Goal: Communication & Community: Answer question/provide support

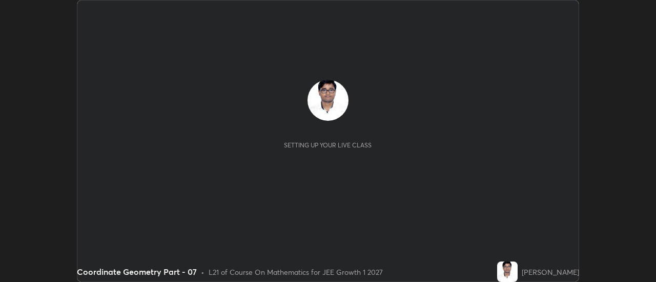
scroll to position [282, 656]
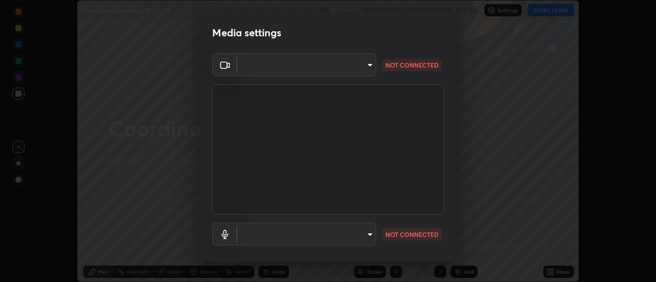
type input "4eebad9fb2b760257747d3faba0537f77ebfd590b97cb0ff6e10e17389be776b"
type input "default"
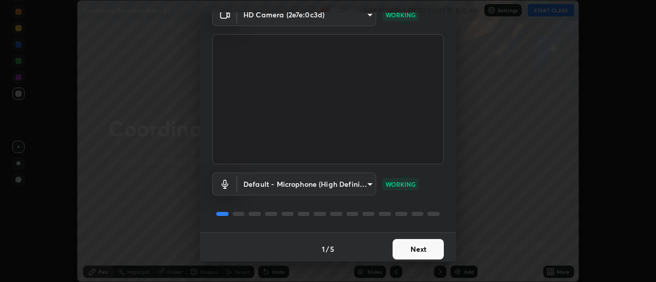
scroll to position [54, 0]
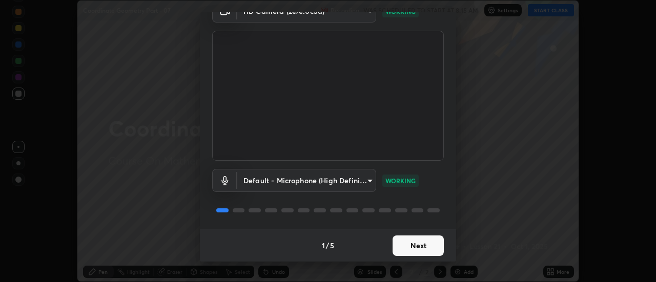
click at [408, 242] on button "Next" at bounding box center [418, 246] width 51 height 21
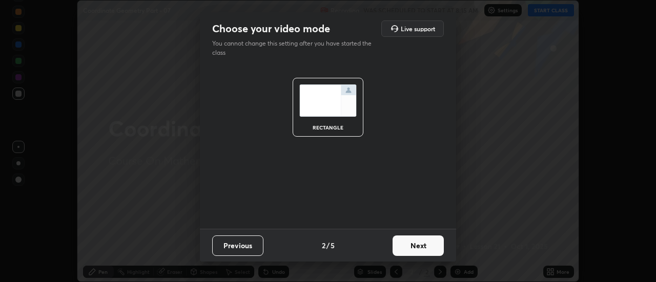
click at [416, 251] on button "Next" at bounding box center [418, 246] width 51 height 21
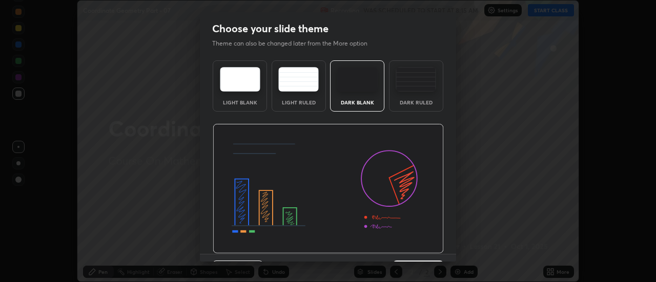
scroll to position [25, 0]
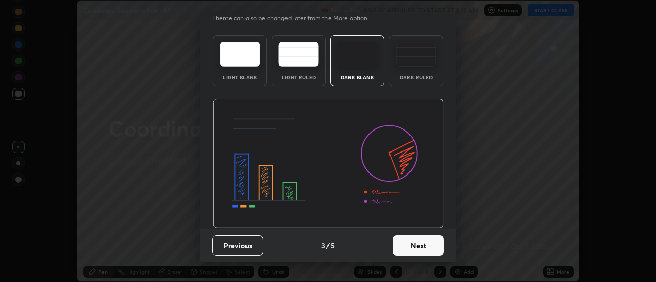
click at [407, 255] on button "Next" at bounding box center [418, 246] width 51 height 21
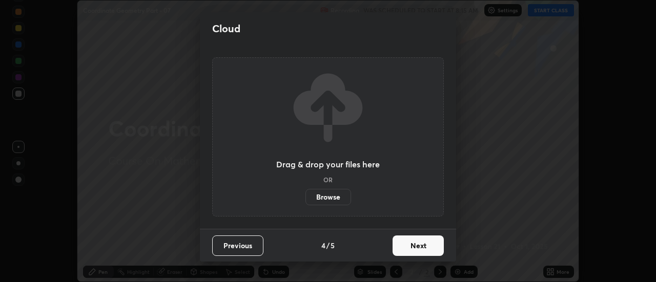
click at [412, 250] on button "Next" at bounding box center [418, 246] width 51 height 21
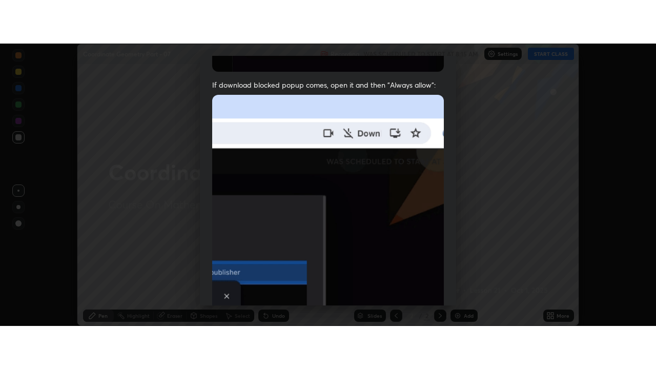
scroll to position [263, 0]
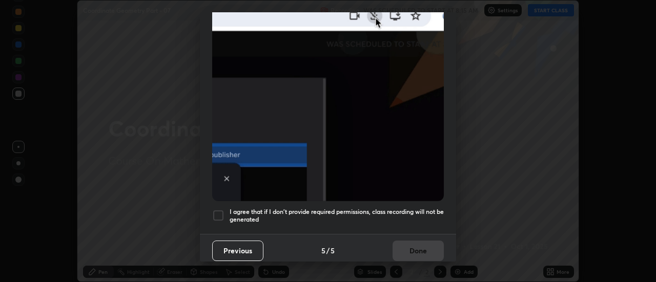
click at [272, 208] on h5 "I agree that if I don't provide required permissions, class recording will not …" at bounding box center [337, 216] width 214 height 16
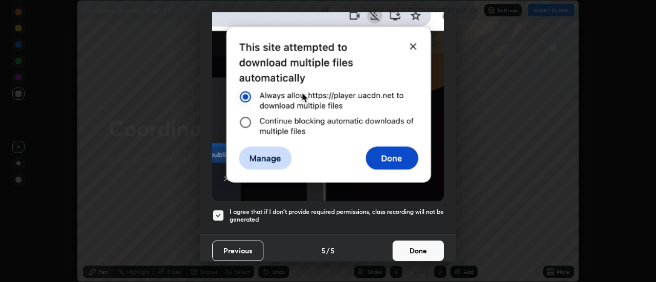
click at [398, 245] on button "Done" at bounding box center [418, 251] width 51 height 21
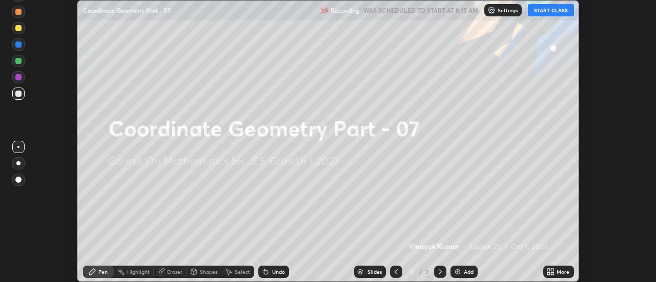
click at [553, 6] on button "START CLASS" at bounding box center [551, 10] width 46 height 12
click at [554, 272] on icon at bounding box center [550, 272] width 8 height 8
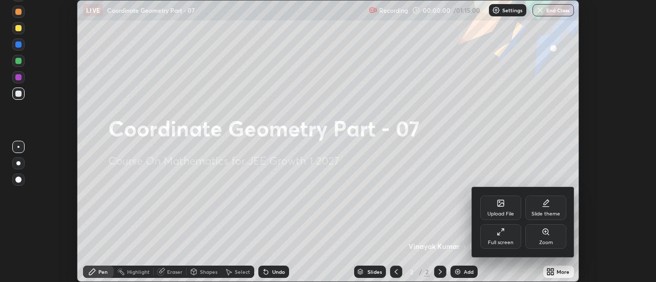
click at [505, 233] on div "Full screen" at bounding box center [500, 237] width 41 height 25
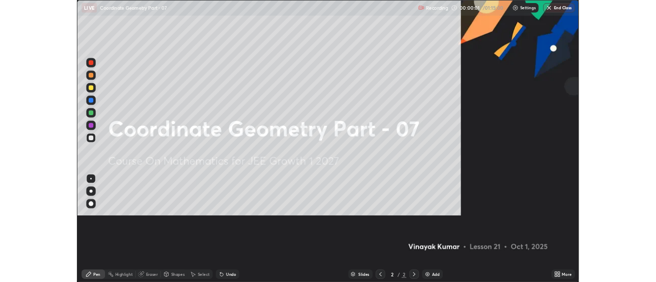
scroll to position [369, 656]
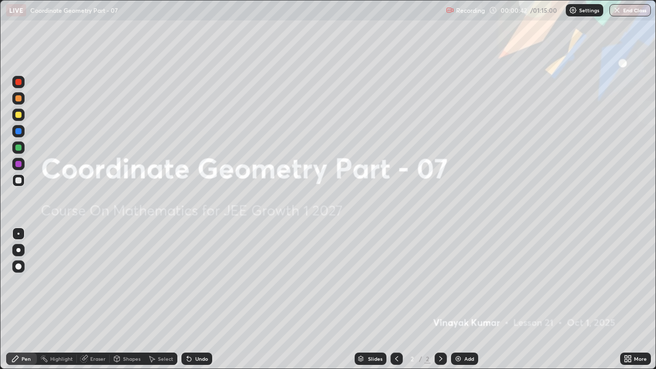
click at [461, 282] on img at bounding box center [458, 359] width 8 height 8
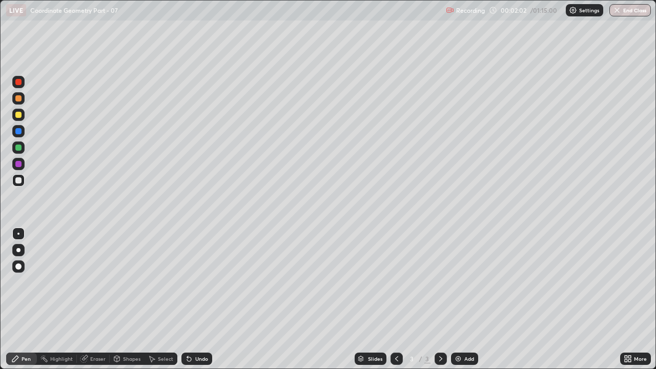
click at [198, 282] on div "Undo" at bounding box center [201, 358] width 13 height 5
click at [197, 282] on div "Undo" at bounding box center [196, 359] width 31 height 12
click at [195, 282] on div "Undo" at bounding box center [201, 358] width 13 height 5
click at [128, 282] on div "Shapes" at bounding box center [131, 358] width 17 height 5
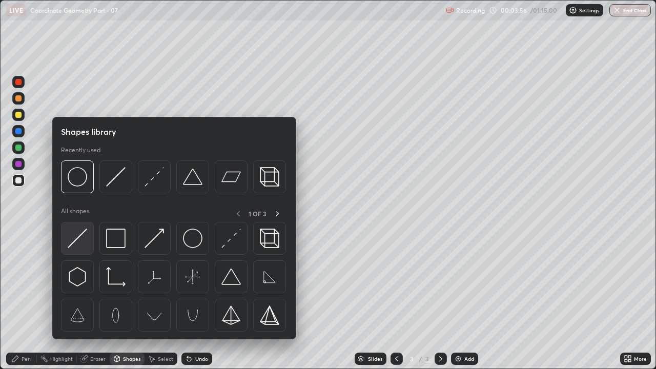
click at [78, 248] on img at bounding box center [77, 238] width 19 height 19
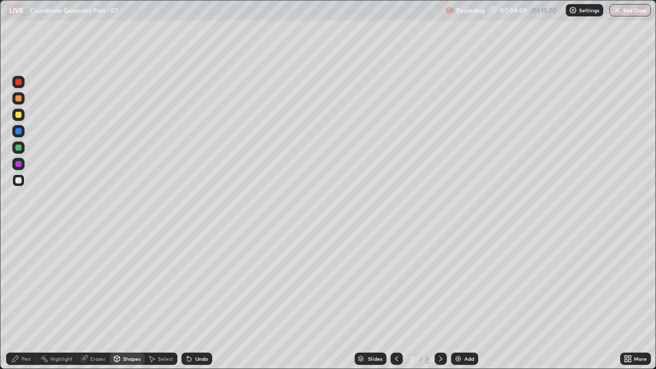
click at [26, 282] on div "Pen" at bounding box center [21, 359] width 31 height 12
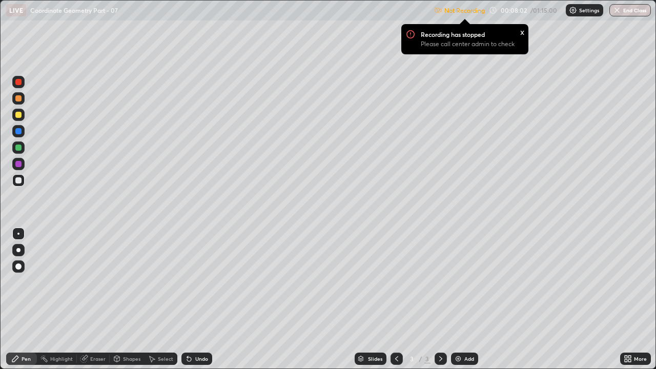
click at [573, 10] on img at bounding box center [573, 10] width 8 height 8
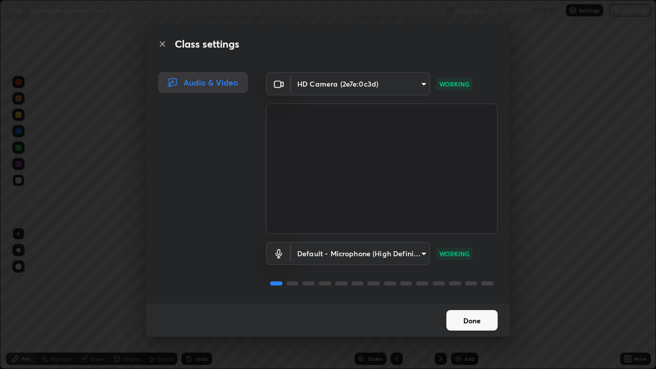
click at [463, 282] on button "Done" at bounding box center [472, 320] width 51 height 21
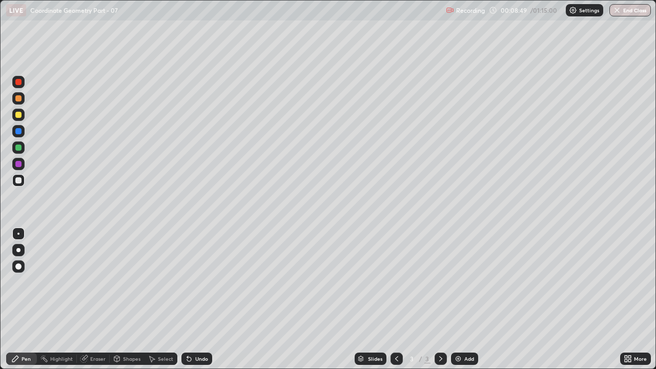
click at [198, 282] on div "Undo" at bounding box center [201, 358] width 13 height 5
click at [195, 282] on div "Undo" at bounding box center [201, 358] width 13 height 5
click at [208, 282] on div "Undo" at bounding box center [196, 359] width 31 height 12
click at [196, 282] on div "Undo" at bounding box center [196, 359] width 31 height 12
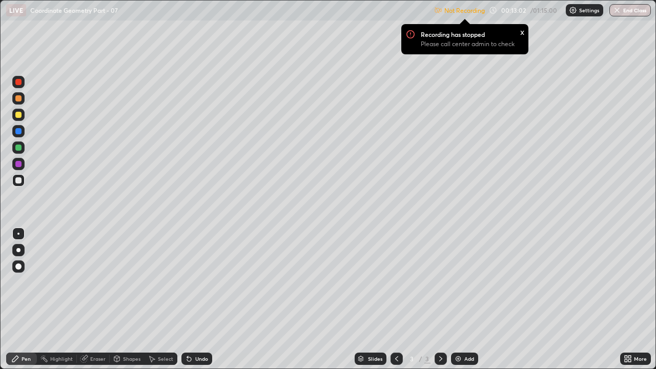
click at [579, 13] on div "Settings" at bounding box center [584, 10] width 37 height 12
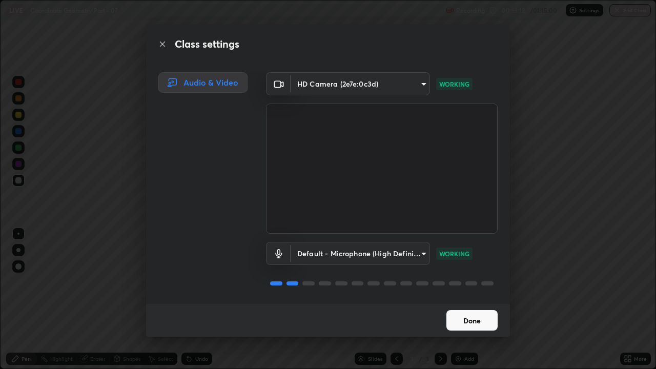
click at [460, 282] on button "Done" at bounding box center [472, 320] width 51 height 21
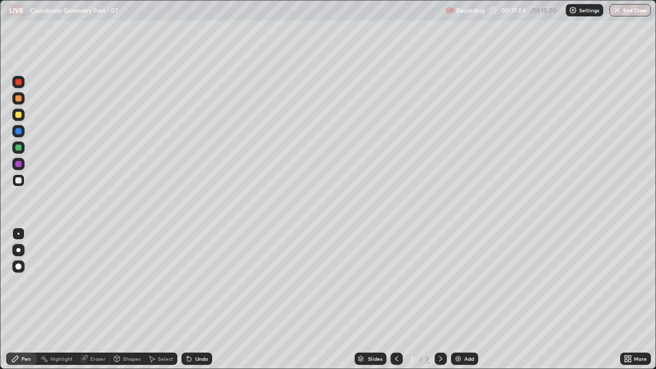
click at [461, 282] on img at bounding box center [458, 359] width 8 height 8
click at [126, 282] on div "Shapes" at bounding box center [131, 358] width 17 height 5
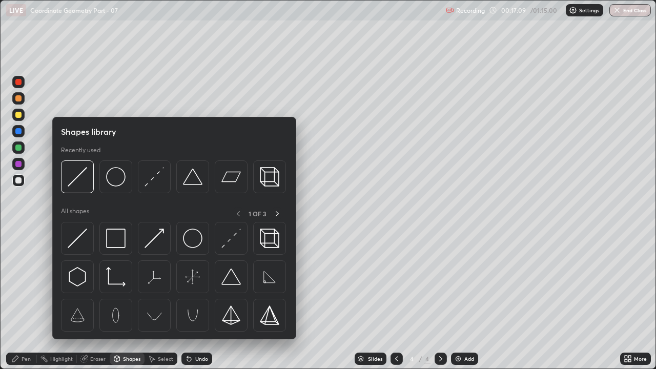
click at [74, 236] on img at bounding box center [77, 238] width 19 height 19
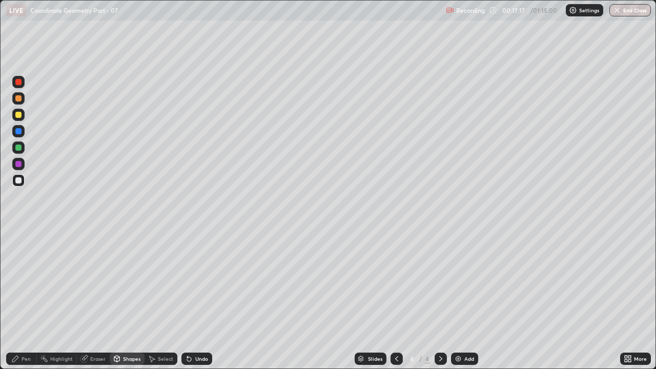
click at [28, 282] on div "Pen" at bounding box center [26, 358] width 9 height 5
click at [127, 282] on div "Shapes" at bounding box center [131, 358] width 17 height 5
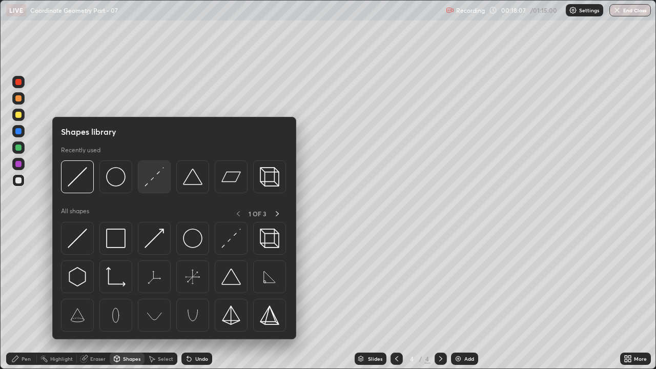
click at [151, 179] on img at bounding box center [154, 176] width 19 height 19
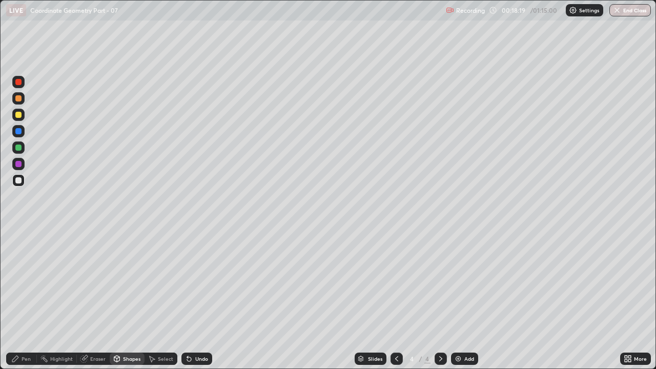
click at [196, 282] on div "Undo" at bounding box center [196, 359] width 31 height 12
click at [24, 282] on div "Pen" at bounding box center [21, 359] width 31 height 12
click at [185, 282] on div "Undo" at bounding box center [196, 359] width 31 height 12
click at [97, 282] on div "Eraser" at bounding box center [93, 359] width 33 height 12
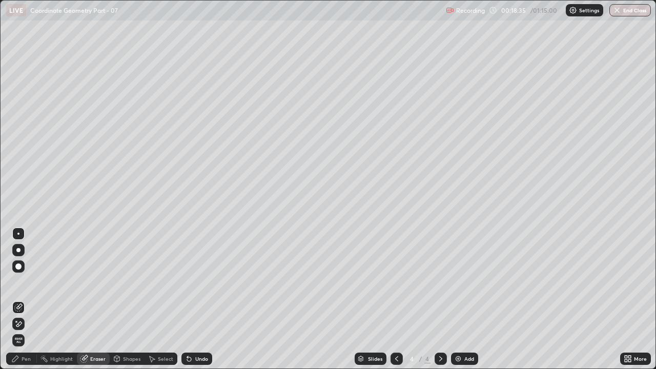
click at [125, 282] on div "Shapes" at bounding box center [127, 359] width 35 height 12
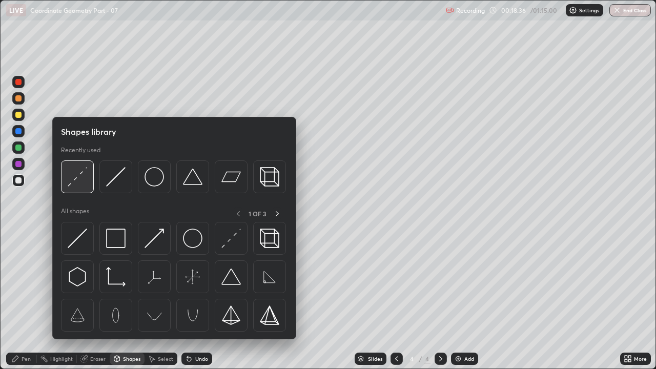
click at [75, 181] on img at bounding box center [77, 176] width 19 height 19
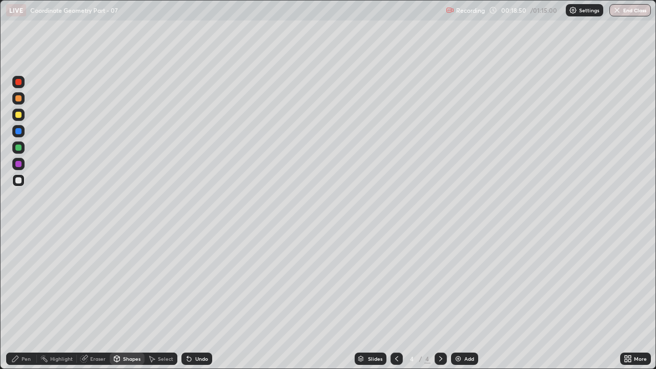
click at [195, 282] on div "Undo" at bounding box center [201, 358] width 13 height 5
click at [91, 282] on div "Eraser" at bounding box center [93, 359] width 33 height 12
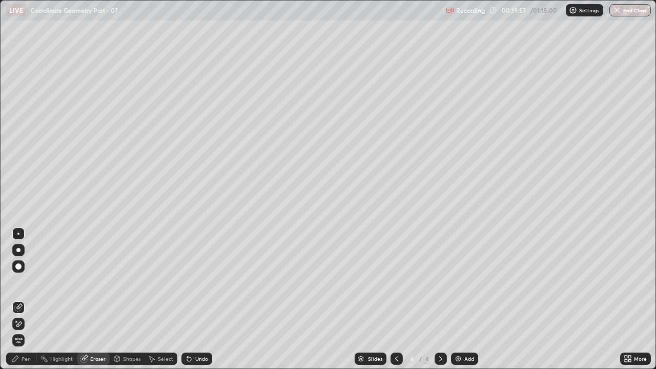
click at [19, 282] on icon at bounding box center [18, 324] width 8 height 9
click at [26, 282] on div "Pen" at bounding box center [26, 358] width 9 height 5
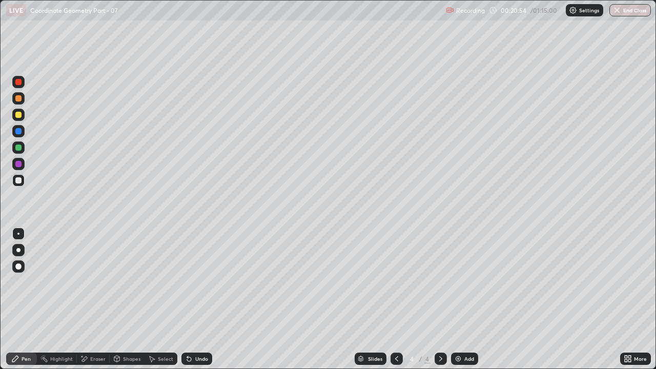
click at [97, 282] on div "Eraser" at bounding box center [97, 358] width 15 height 5
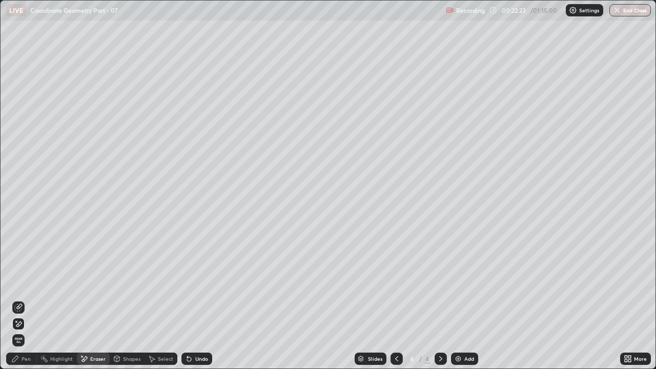
click at [27, 282] on div "Pen" at bounding box center [26, 358] width 9 height 5
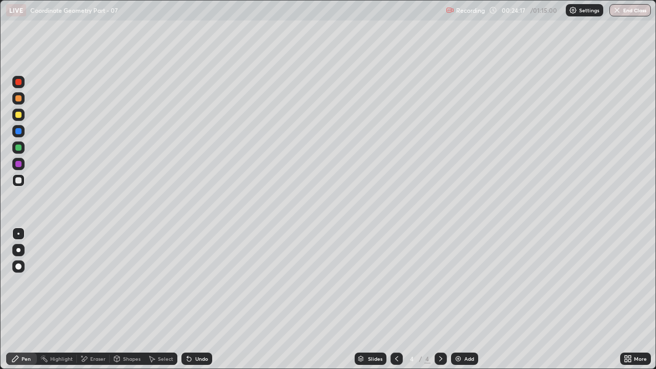
click at [459, 282] on img at bounding box center [458, 359] width 8 height 8
click at [134, 282] on div "Shapes" at bounding box center [127, 359] width 35 height 12
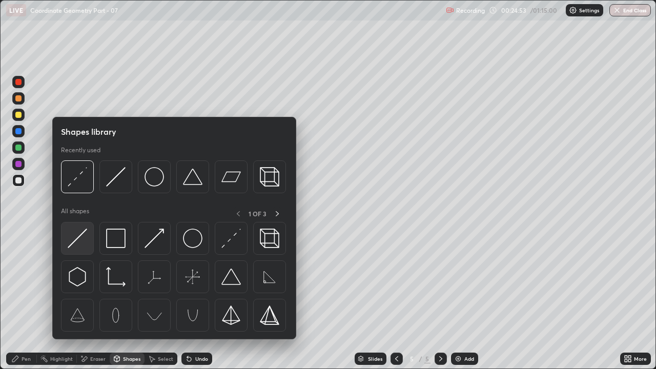
click at [80, 239] on img at bounding box center [77, 238] width 19 height 19
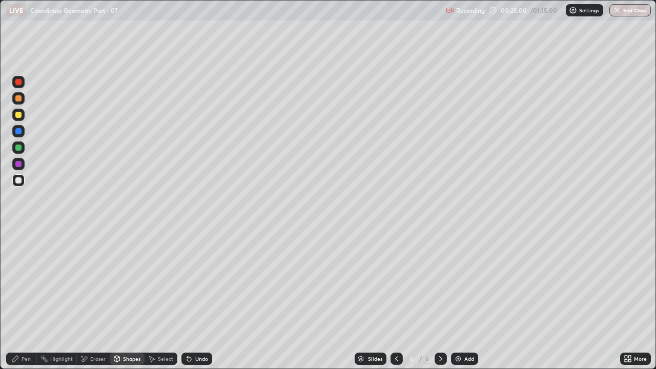
click at [24, 282] on div "Pen" at bounding box center [26, 358] width 9 height 5
click at [124, 282] on div "Shapes" at bounding box center [131, 358] width 17 height 5
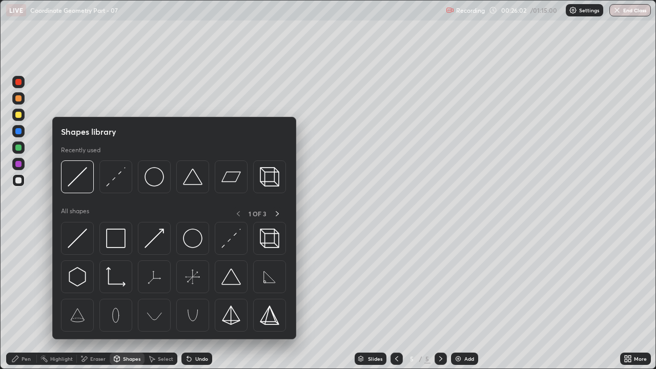
click at [116, 177] on img at bounding box center [115, 176] width 19 height 19
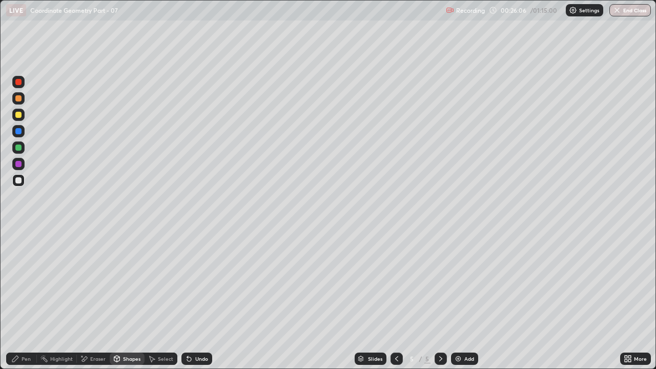
click at [26, 282] on div "Pen" at bounding box center [26, 358] width 9 height 5
click at [92, 282] on div "Eraser" at bounding box center [97, 358] width 15 height 5
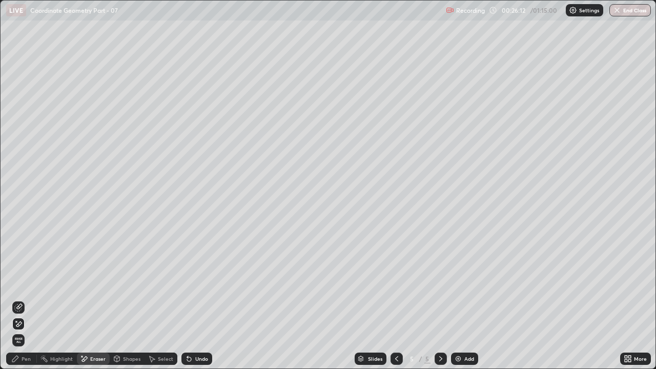
click at [17, 282] on icon at bounding box center [15, 359] width 8 height 8
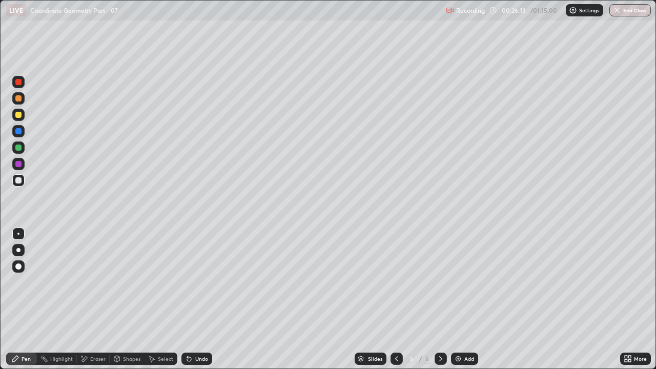
click at [124, 282] on div "Shapes" at bounding box center [131, 358] width 17 height 5
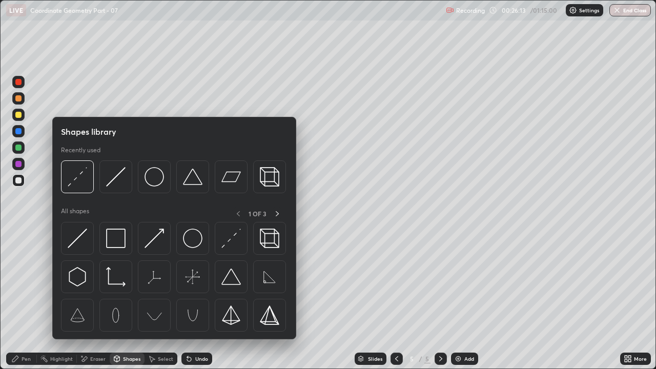
click at [94, 282] on div "Eraser" at bounding box center [97, 358] width 15 height 5
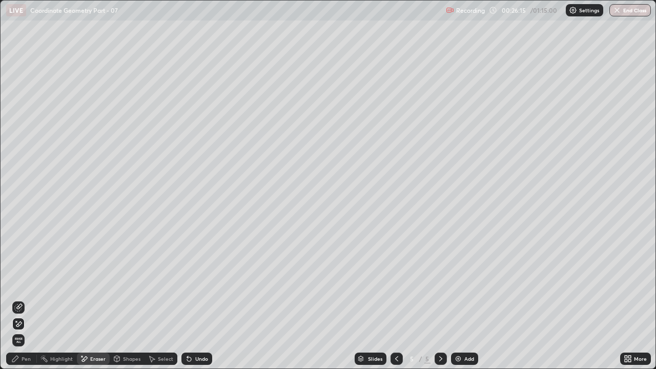
click at [134, 282] on div "Shapes" at bounding box center [131, 358] width 17 height 5
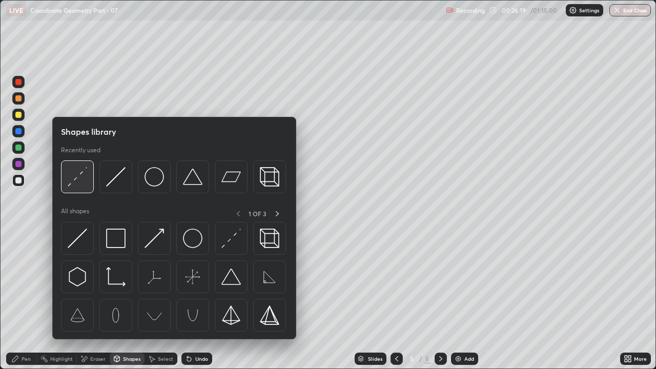
click at [84, 181] on img at bounding box center [77, 176] width 19 height 19
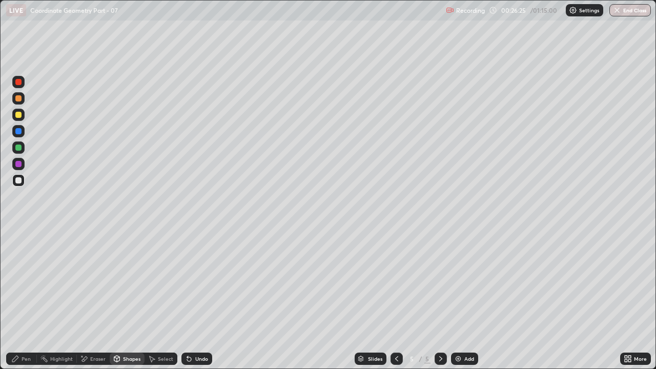
click at [20, 282] on div "Pen" at bounding box center [21, 359] width 31 height 12
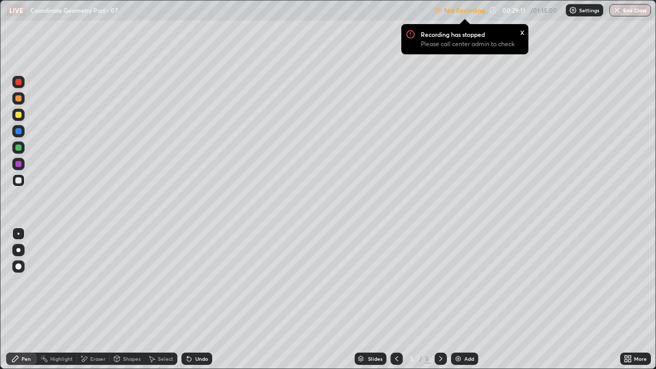
click at [195, 282] on div "Undo" at bounding box center [201, 358] width 13 height 5
click at [585, 11] on p "Settings" at bounding box center [589, 10] width 20 height 5
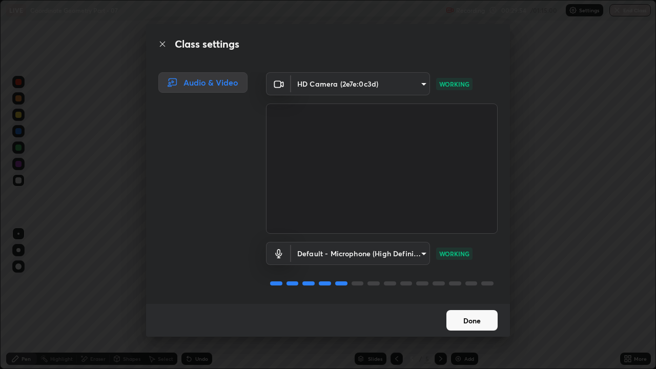
click at [475, 282] on button "Done" at bounding box center [472, 320] width 51 height 21
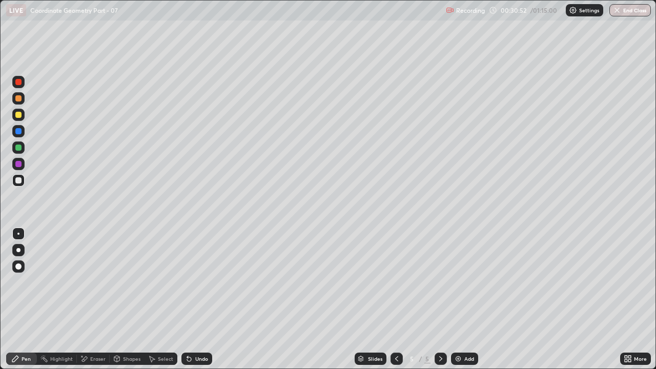
click at [97, 282] on div "Eraser" at bounding box center [97, 358] width 15 height 5
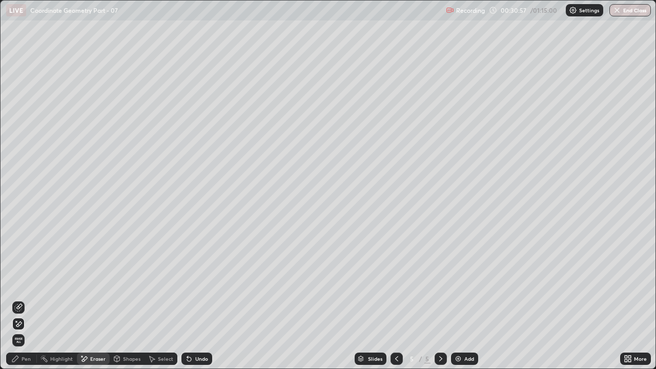
click at [29, 282] on div "Pen" at bounding box center [26, 358] width 9 height 5
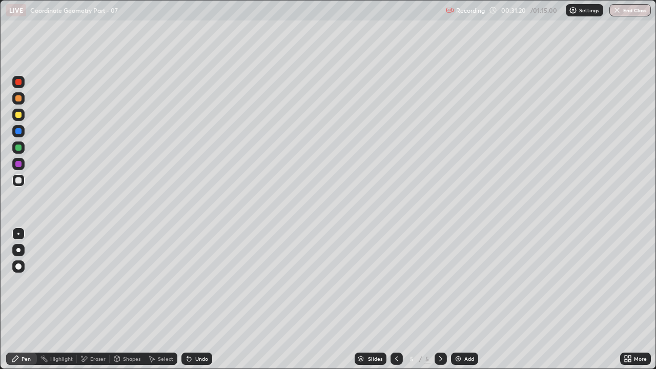
click at [196, 282] on div "Undo" at bounding box center [201, 358] width 13 height 5
click at [201, 282] on div "Undo" at bounding box center [201, 358] width 13 height 5
click at [455, 282] on img at bounding box center [458, 359] width 8 height 8
click at [463, 282] on div "Add" at bounding box center [464, 359] width 27 height 12
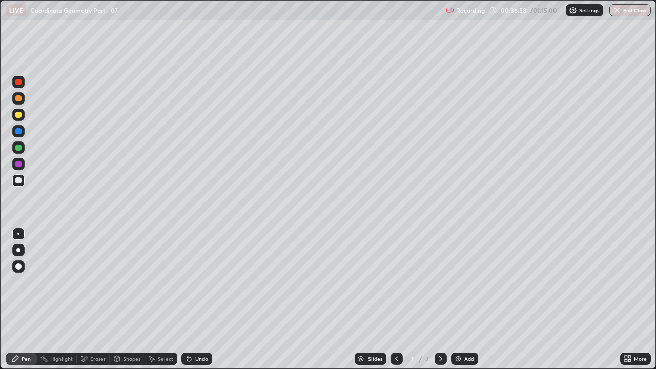
click at [192, 282] on div "Undo" at bounding box center [196, 359] width 31 height 12
click at [196, 282] on div "Undo" at bounding box center [196, 359] width 31 height 12
click at [197, 282] on div "Undo" at bounding box center [201, 358] width 13 height 5
click at [189, 282] on icon at bounding box center [189, 359] width 4 height 4
click at [461, 282] on img at bounding box center [458, 359] width 8 height 8
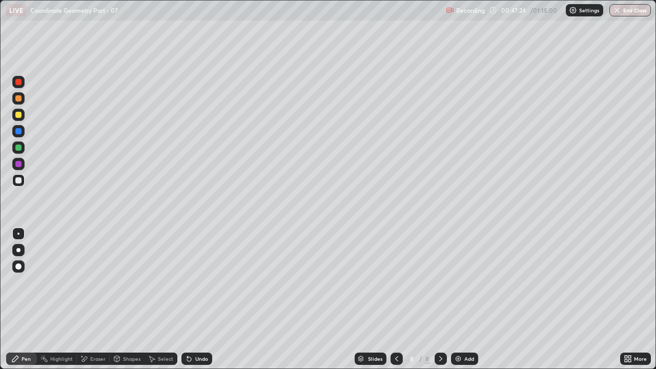
click at [464, 282] on div "Add" at bounding box center [469, 358] width 10 height 5
click at [458, 282] on img at bounding box center [458, 359] width 8 height 8
click at [134, 282] on div "Shapes" at bounding box center [131, 358] width 17 height 5
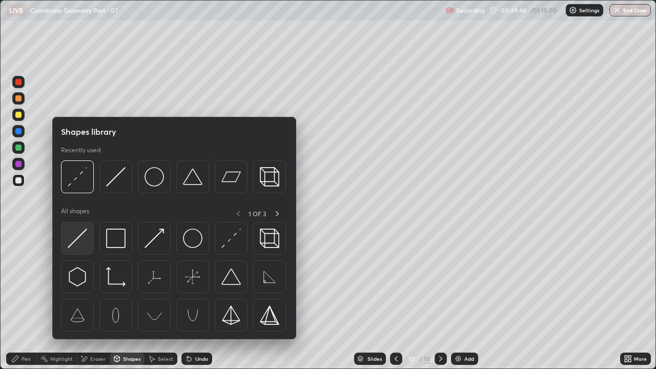
click at [75, 237] on img at bounding box center [77, 238] width 19 height 19
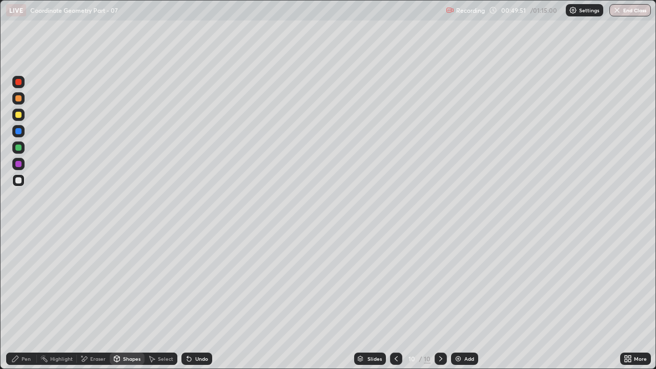
click at [27, 282] on div "Pen" at bounding box center [26, 358] width 9 height 5
click at [124, 282] on div "Shapes" at bounding box center [127, 359] width 35 height 12
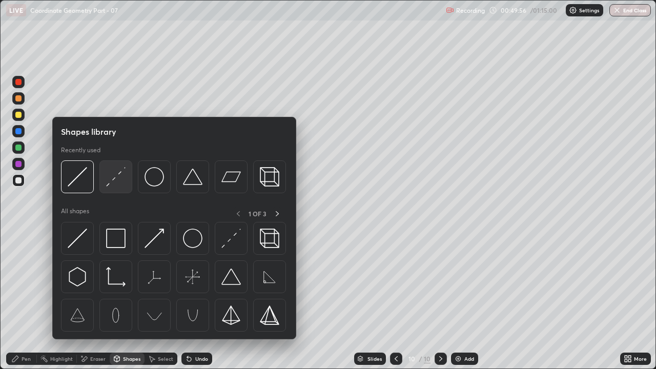
click at [115, 181] on img at bounding box center [115, 176] width 19 height 19
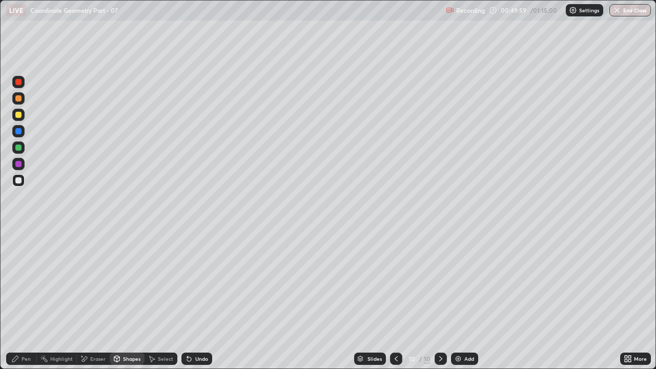
click at [24, 282] on div "Pen" at bounding box center [26, 358] width 9 height 5
click at [206, 282] on div "Undo" at bounding box center [201, 358] width 13 height 5
click at [205, 282] on div "Undo" at bounding box center [201, 358] width 13 height 5
click at [207, 282] on div "Undo" at bounding box center [196, 359] width 31 height 12
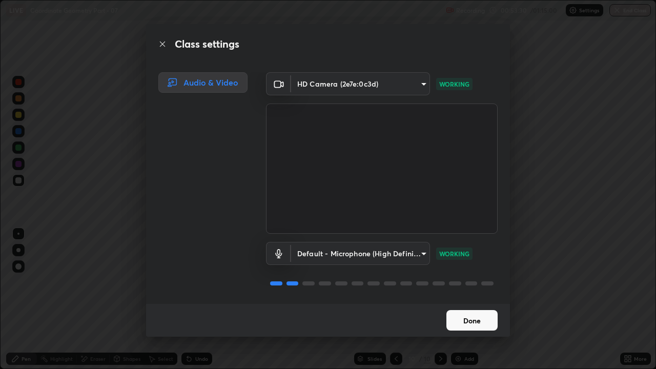
click at [460, 282] on button "Done" at bounding box center [472, 320] width 51 height 21
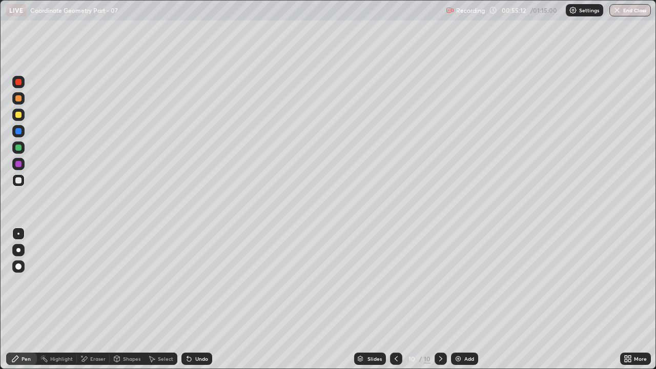
click at [396, 282] on icon at bounding box center [396, 359] width 8 height 8
click at [395, 282] on icon at bounding box center [396, 359] width 8 height 8
click at [441, 282] on icon at bounding box center [441, 359] width 8 height 8
click at [440, 282] on icon at bounding box center [440, 358] width 3 height 5
click at [391, 282] on div at bounding box center [396, 359] width 12 height 12
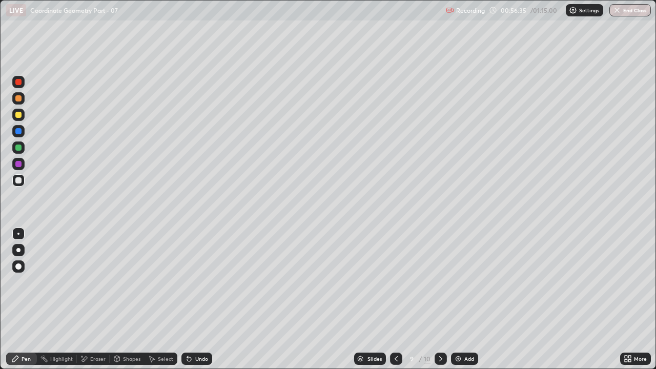
click at [439, 282] on icon at bounding box center [441, 359] width 8 height 8
click at [463, 282] on div "Add" at bounding box center [464, 359] width 27 height 12
click at [124, 282] on div "Shapes" at bounding box center [131, 358] width 17 height 5
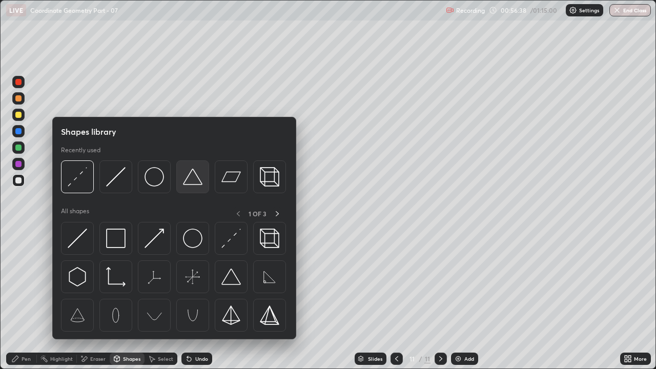
click at [191, 179] on img at bounding box center [192, 176] width 19 height 19
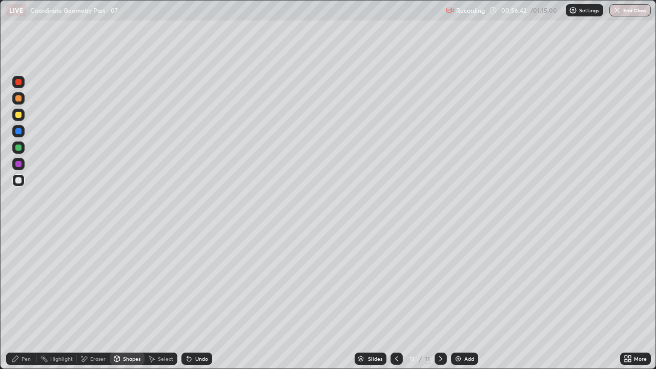
click at [21, 282] on div "Pen" at bounding box center [21, 359] width 31 height 12
click at [198, 282] on div "Undo" at bounding box center [201, 358] width 13 height 5
click at [468, 282] on div "Add" at bounding box center [469, 358] width 10 height 5
click at [131, 282] on div "Shapes" at bounding box center [131, 358] width 17 height 5
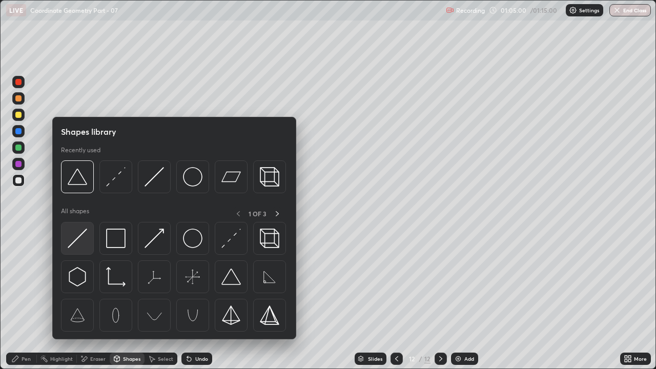
click at [84, 245] on img at bounding box center [77, 238] width 19 height 19
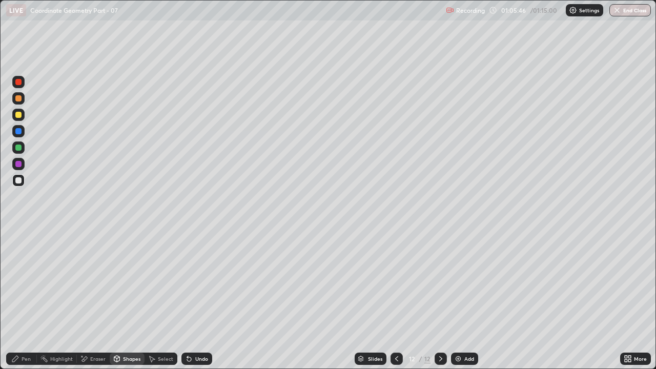
click at [130, 282] on div "Shapes" at bounding box center [131, 358] width 17 height 5
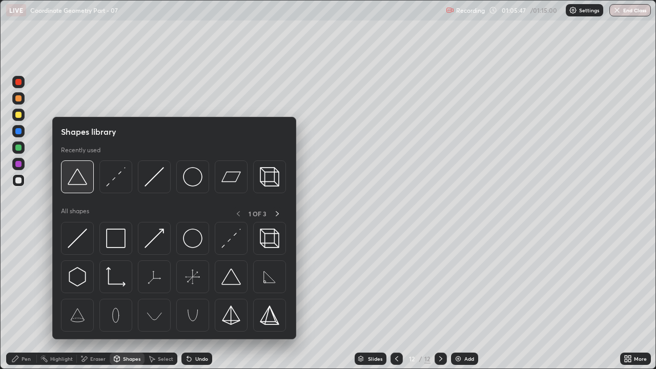
click at [85, 188] on div at bounding box center [77, 176] width 33 height 33
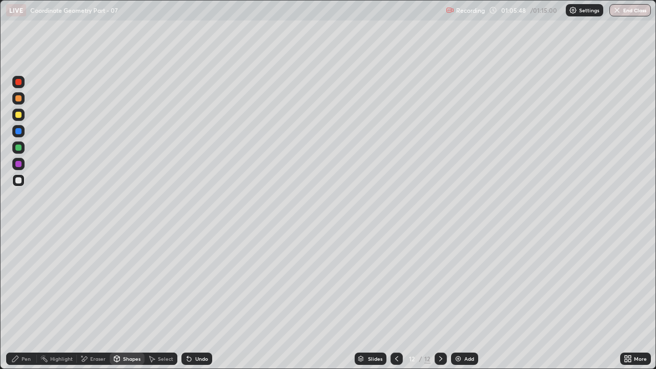
click at [133, 282] on div "Shapes" at bounding box center [127, 359] width 35 height 12
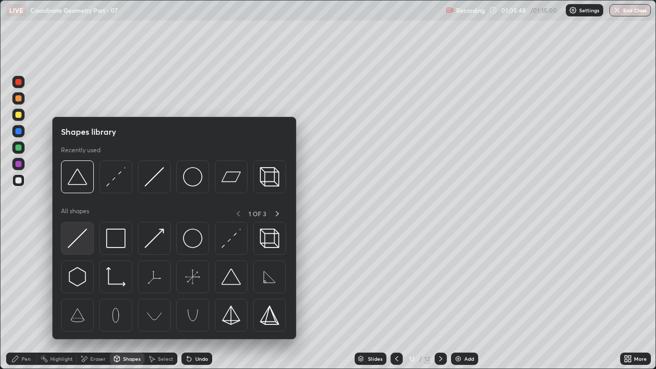
click at [80, 246] on img at bounding box center [77, 238] width 19 height 19
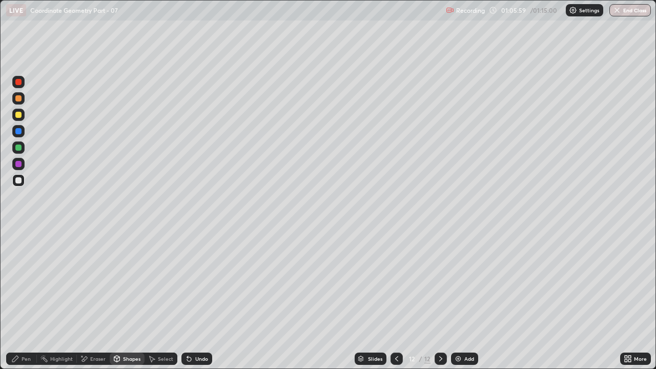
click at [33, 282] on div "Pen" at bounding box center [21, 359] width 31 height 12
click at [96, 282] on div "Eraser" at bounding box center [93, 359] width 33 height 12
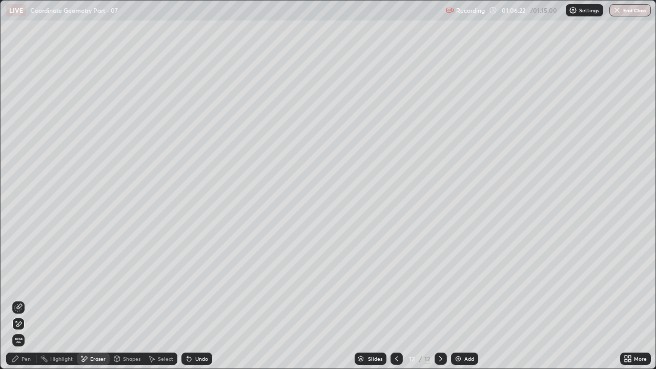
click at [135, 282] on div "Shapes" at bounding box center [131, 358] width 17 height 5
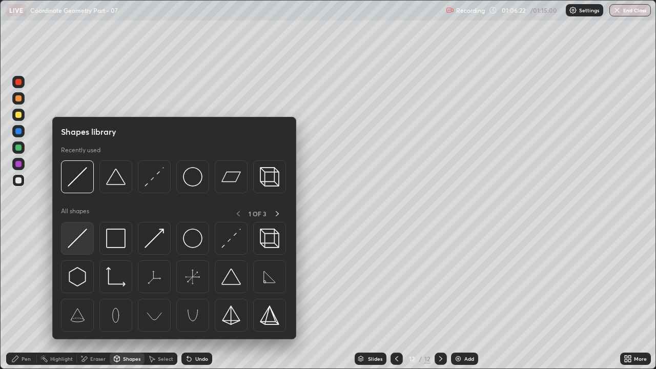
click at [83, 240] on img at bounding box center [77, 238] width 19 height 19
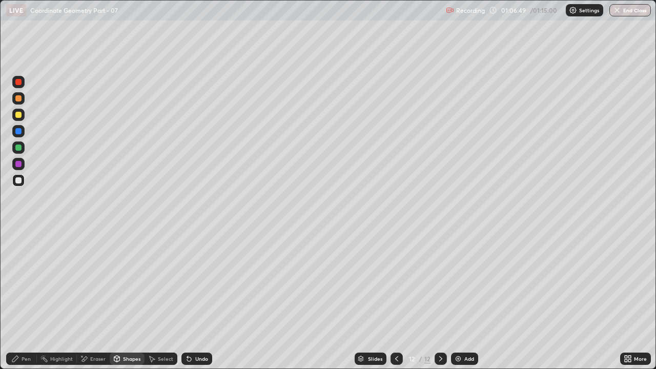
click at [28, 282] on div "Pen" at bounding box center [21, 359] width 31 height 12
click at [17, 163] on div at bounding box center [18, 164] width 6 height 6
click at [19, 146] on div at bounding box center [18, 148] width 6 height 6
click at [123, 282] on div "Shapes" at bounding box center [131, 358] width 17 height 5
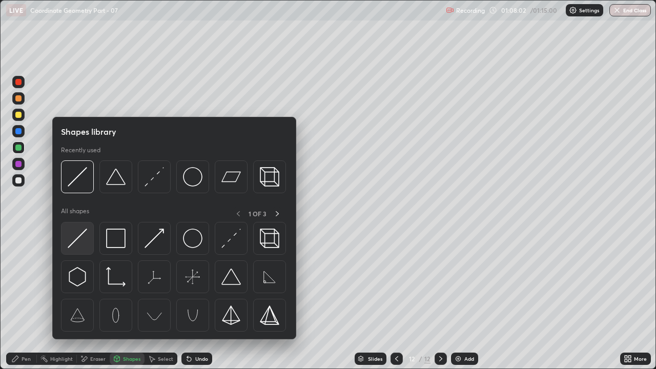
click at [73, 240] on img at bounding box center [77, 238] width 19 height 19
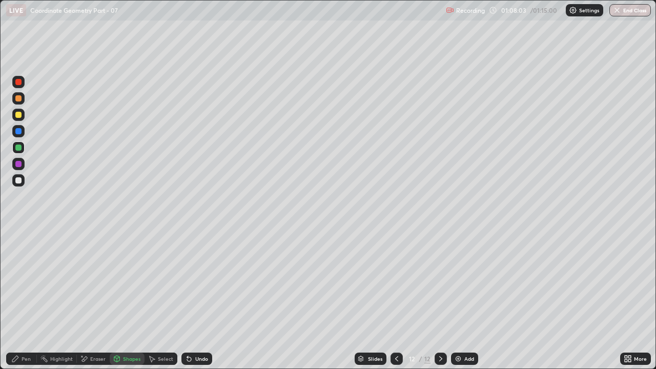
click at [121, 282] on div "Shapes" at bounding box center [127, 359] width 35 height 12
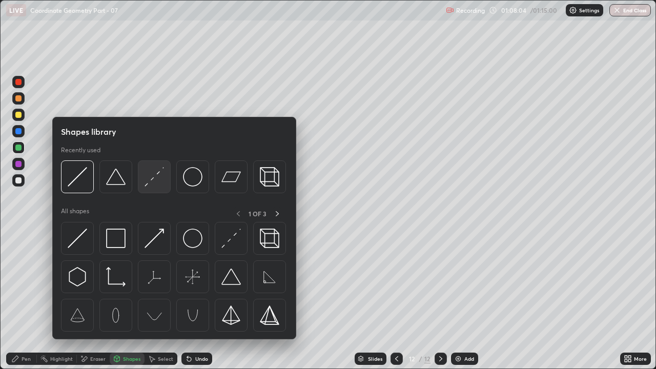
click at [154, 184] on img at bounding box center [154, 176] width 19 height 19
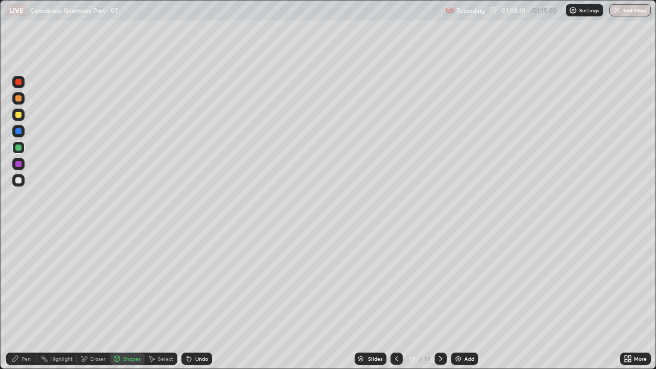
click at [16, 282] on icon at bounding box center [15, 359] width 8 height 8
click at [198, 282] on div "Undo" at bounding box center [196, 359] width 31 height 12
click at [92, 282] on div "Eraser" at bounding box center [93, 359] width 33 height 12
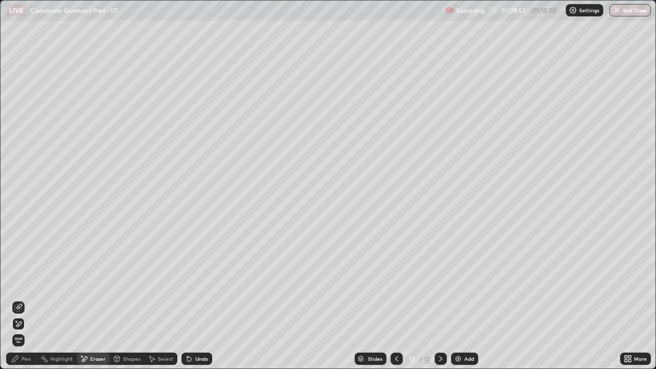
click at [12, 282] on div "Pen" at bounding box center [21, 359] width 31 height 12
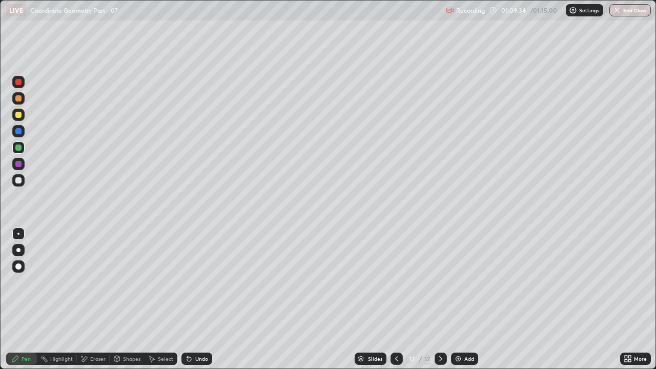
click at [195, 282] on div "Undo" at bounding box center [201, 358] width 13 height 5
click at [544, 9] on div "/ 01:15:00" at bounding box center [545, 10] width 32 height 6
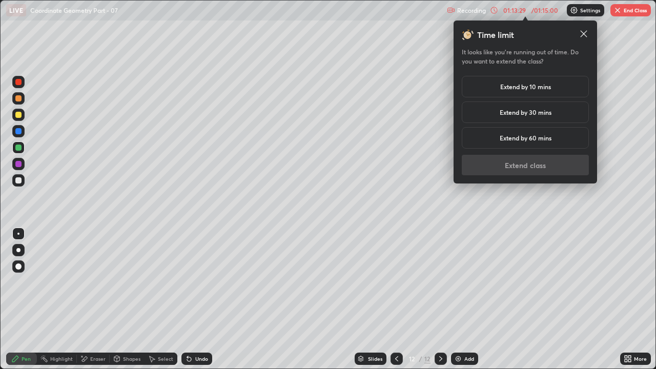
click at [529, 90] on h5 "Extend by 10 mins" at bounding box center [525, 86] width 51 height 9
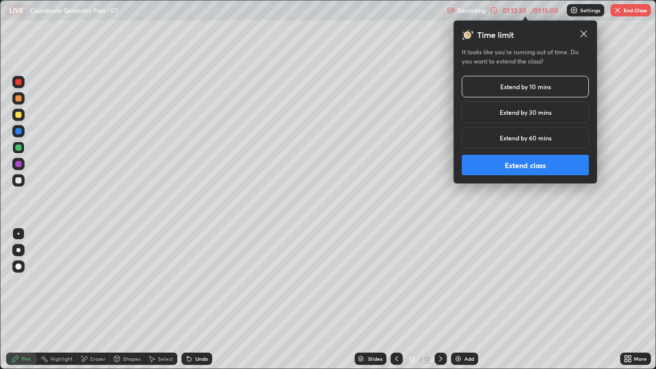
click at [503, 165] on button "Extend class" at bounding box center [525, 165] width 127 height 21
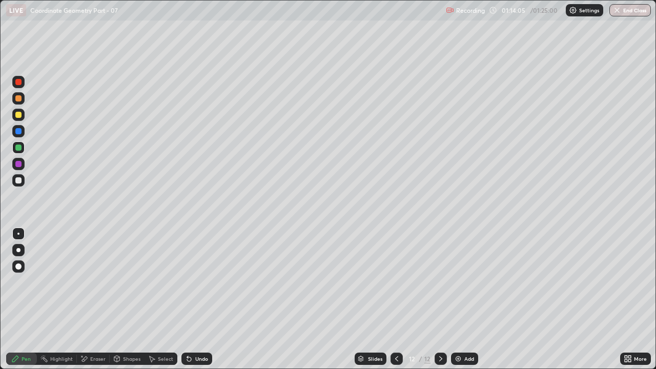
click at [93, 282] on div "Eraser" at bounding box center [93, 359] width 33 height 12
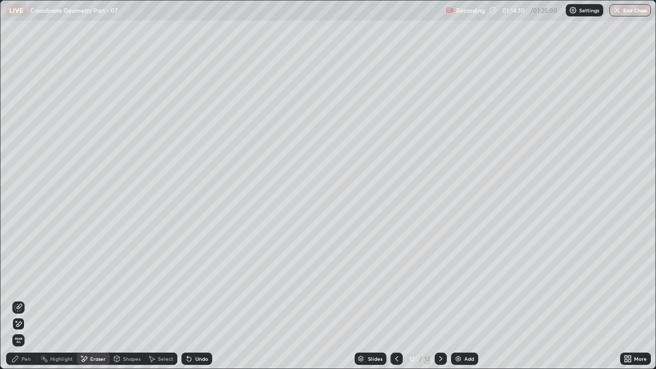
click at [15, 282] on div "Pen" at bounding box center [21, 359] width 31 height 12
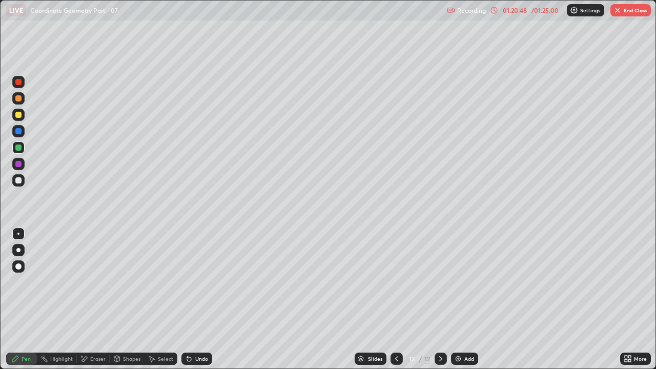
click at [626, 11] on button "End Class" at bounding box center [631, 10] width 40 height 12
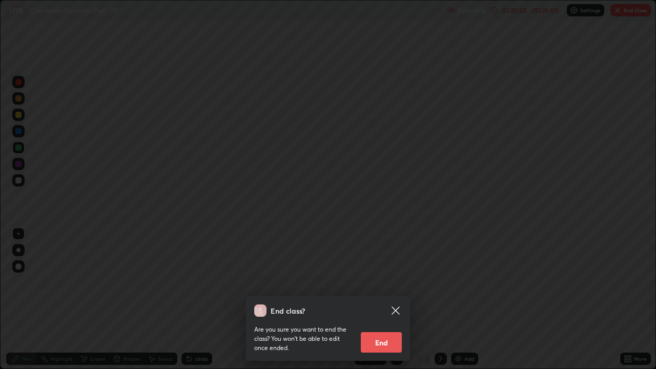
click at [383, 282] on button "End" at bounding box center [381, 342] width 41 height 21
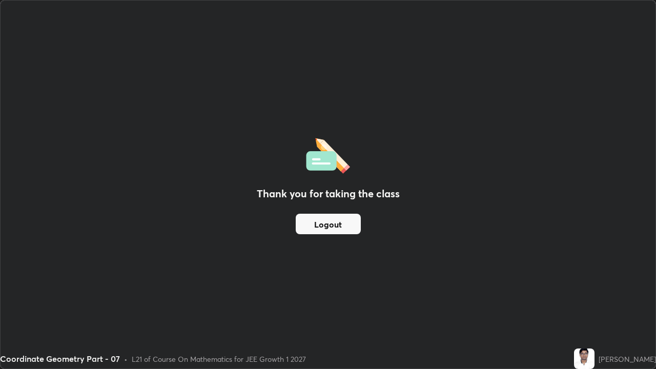
click at [375, 282] on div "Thank you for taking the class Logout" at bounding box center [328, 185] width 655 height 368
click at [337, 222] on button "Logout" at bounding box center [328, 224] width 65 height 21
click at [331, 225] on button "Logout" at bounding box center [328, 224] width 65 height 21
click at [331, 224] on button "Logout" at bounding box center [328, 224] width 65 height 21
click at [335, 224] on button "Logout" at bounding box center [328, 224] width 65 height 21
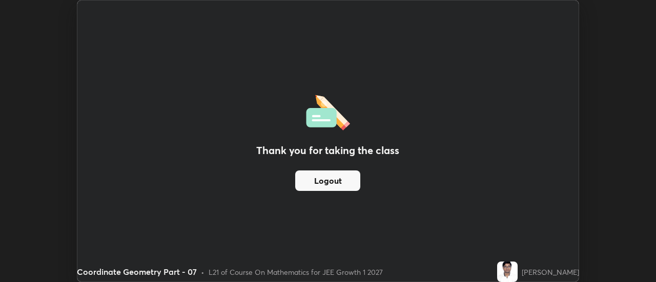
scroll to position [50981, 50607]
